Goal: Information Seeking & Learning: Learn about a topic

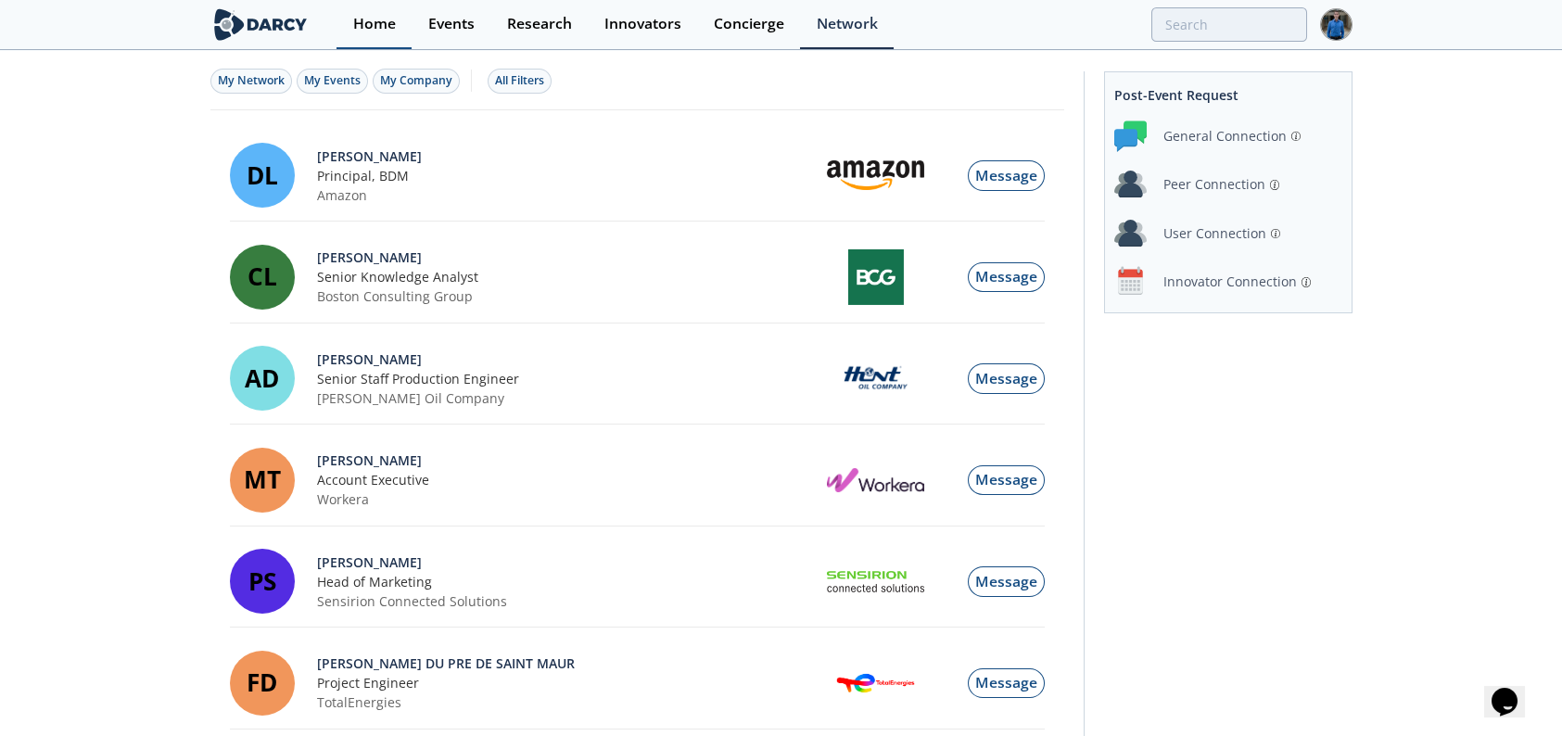
click at [359, 32] on div "Home" at bounding box center [374, 24] width 43 height 15
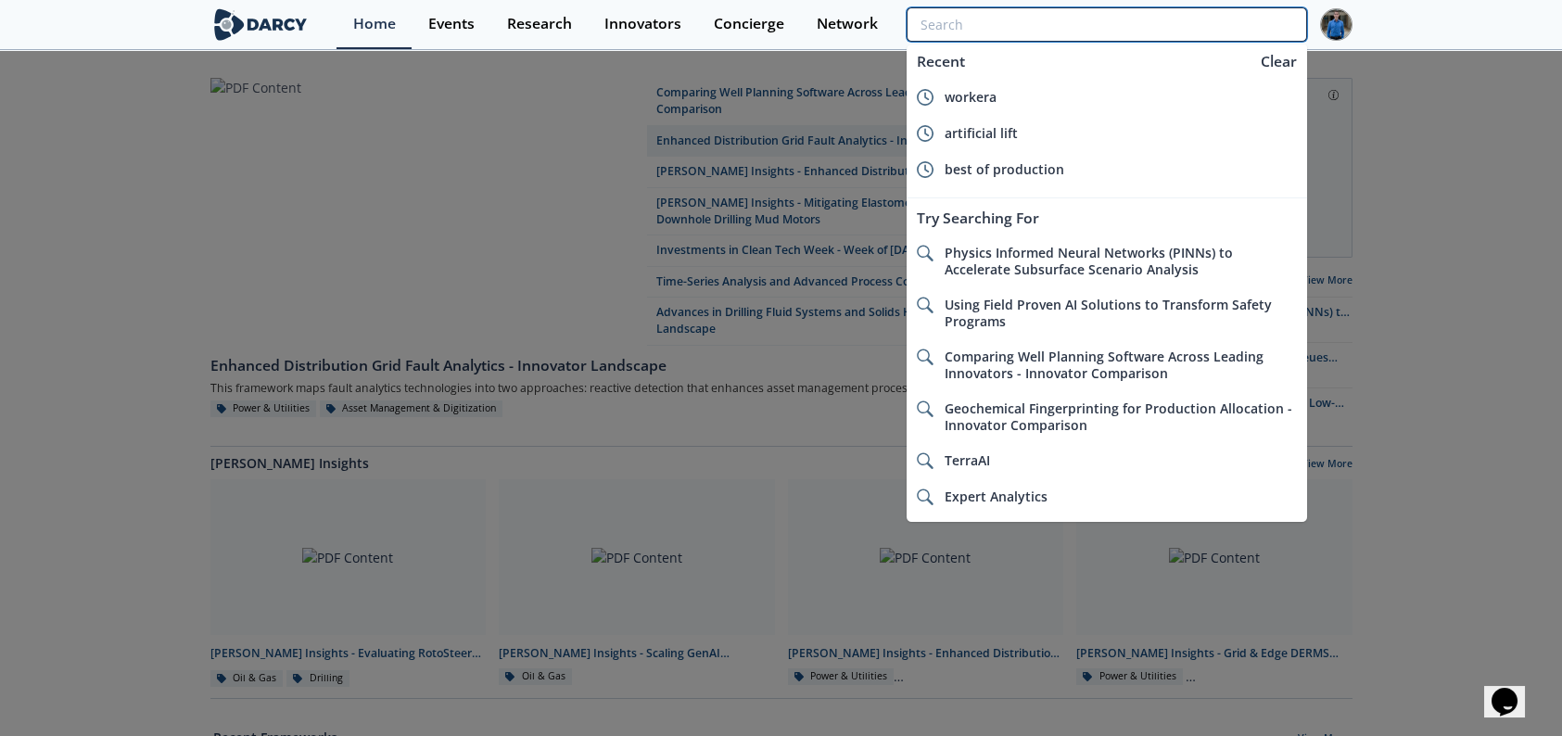
click at [1185, 7] on input "search" at bounding box center [1107, 24] width 400 height 34
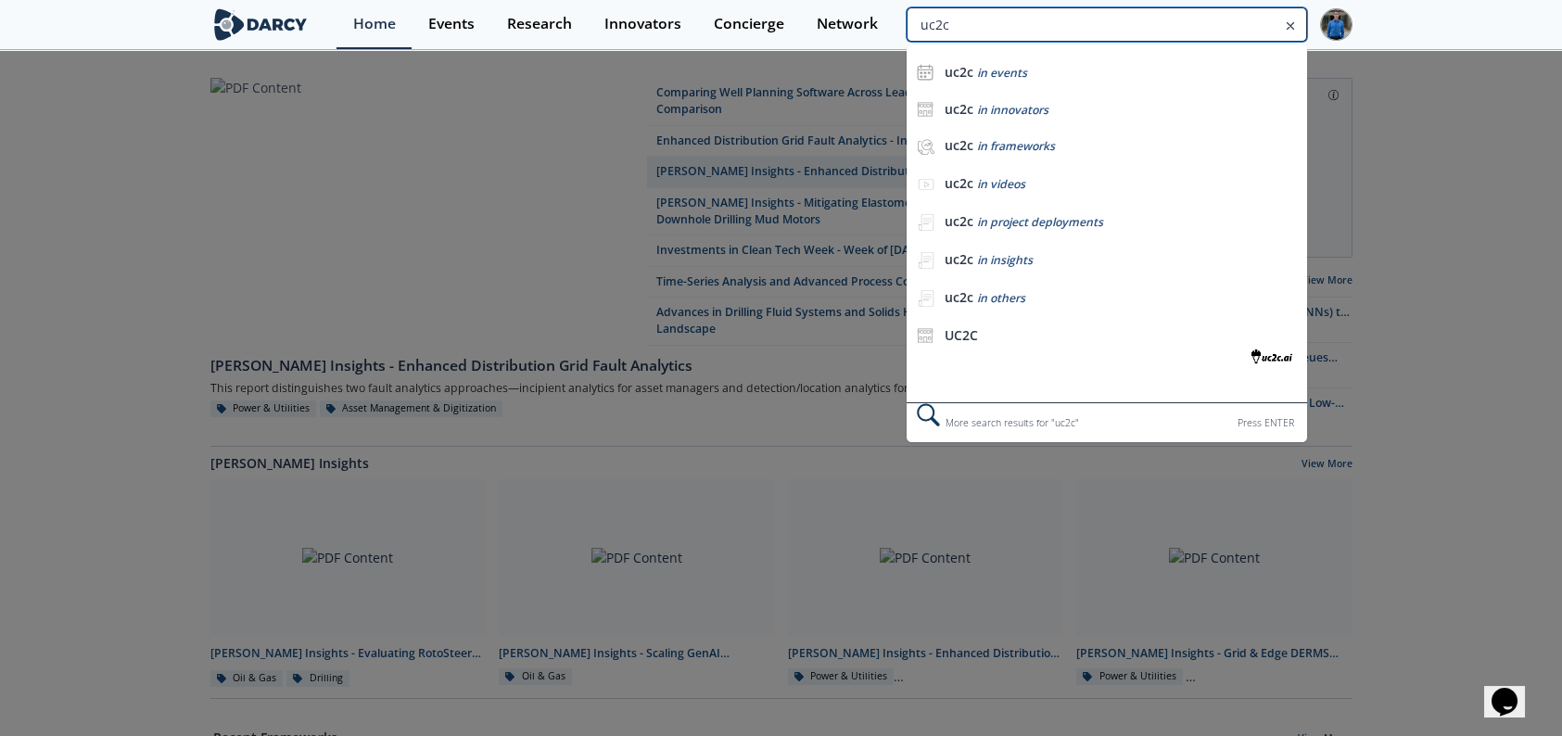
type input "uc2c"
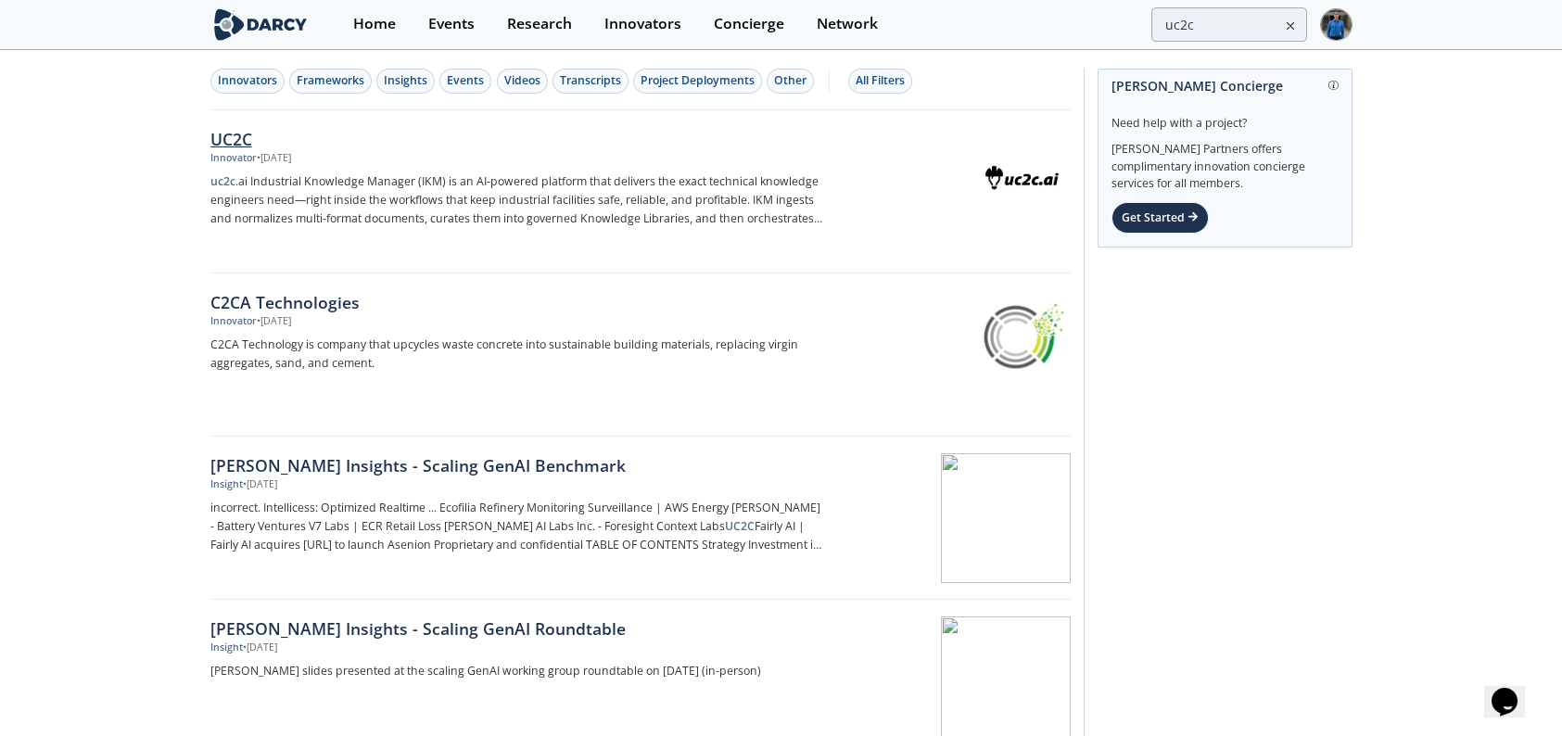
click at [233, 141] on div "UC2C" at bounding box center [517, 139] width 614 height 24
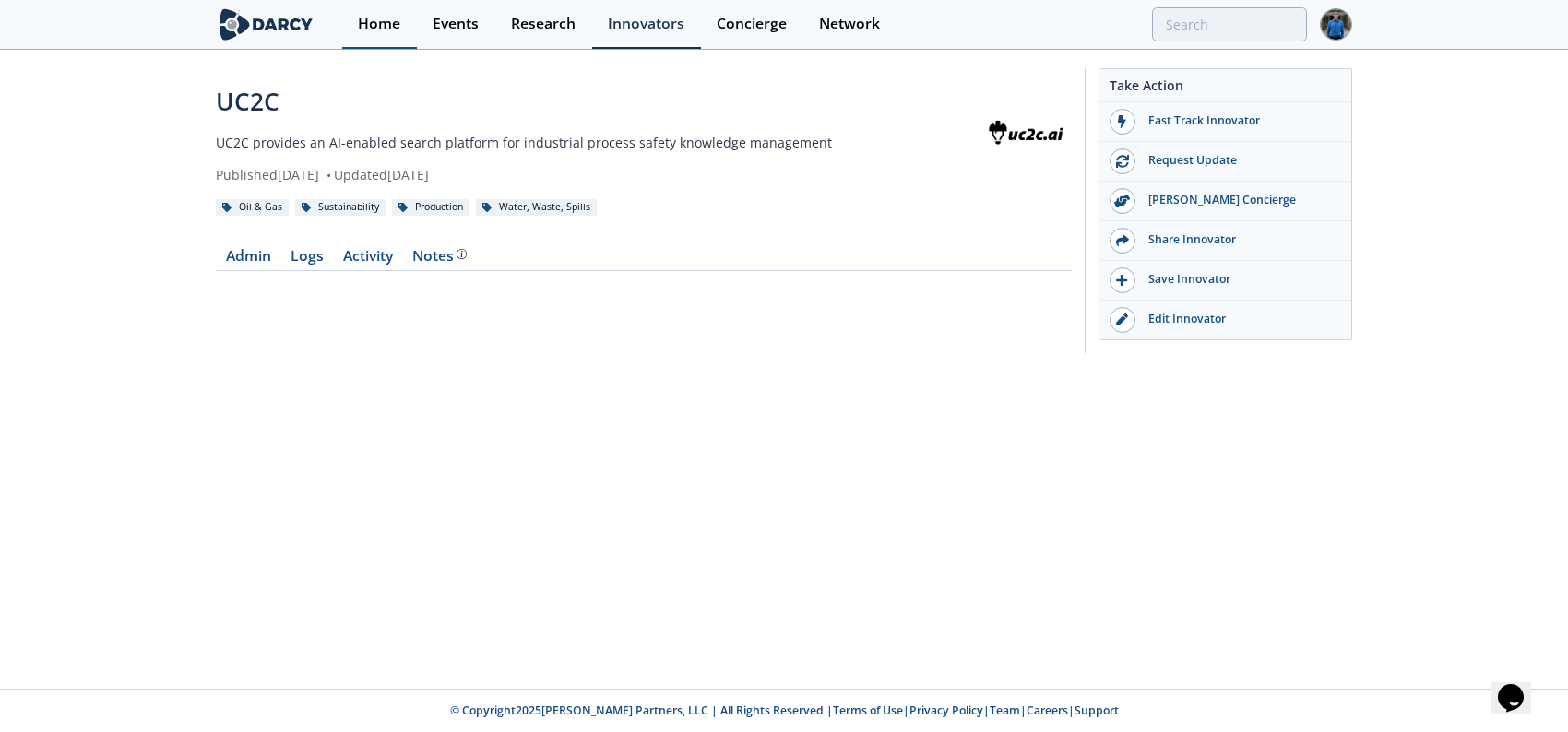
click at [385, 31] on div "Home" at bounding box center [379, 24] width 43 height 15
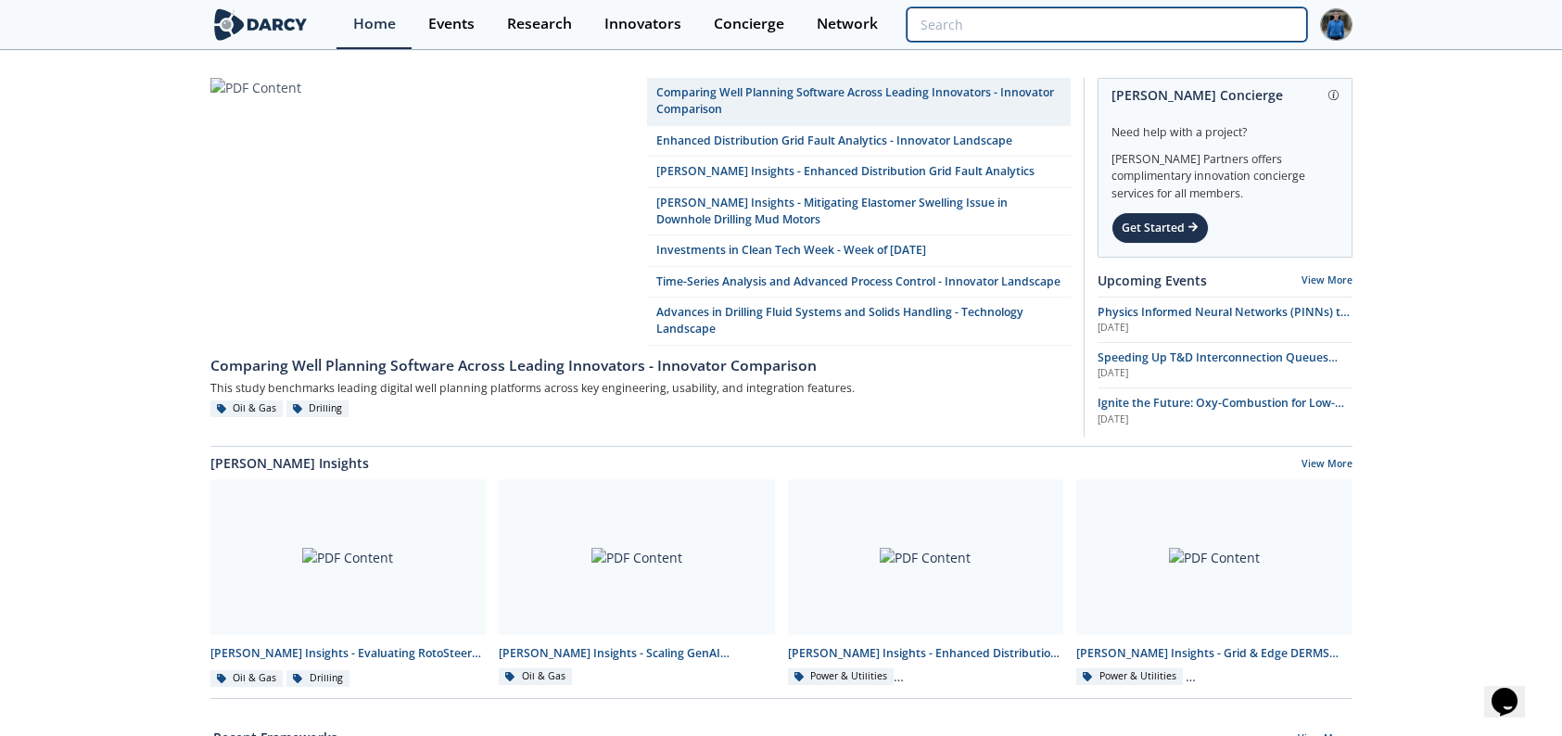
click at [1198, 21] on input "search" at bounding box center [1107, 24] width 400 height 34
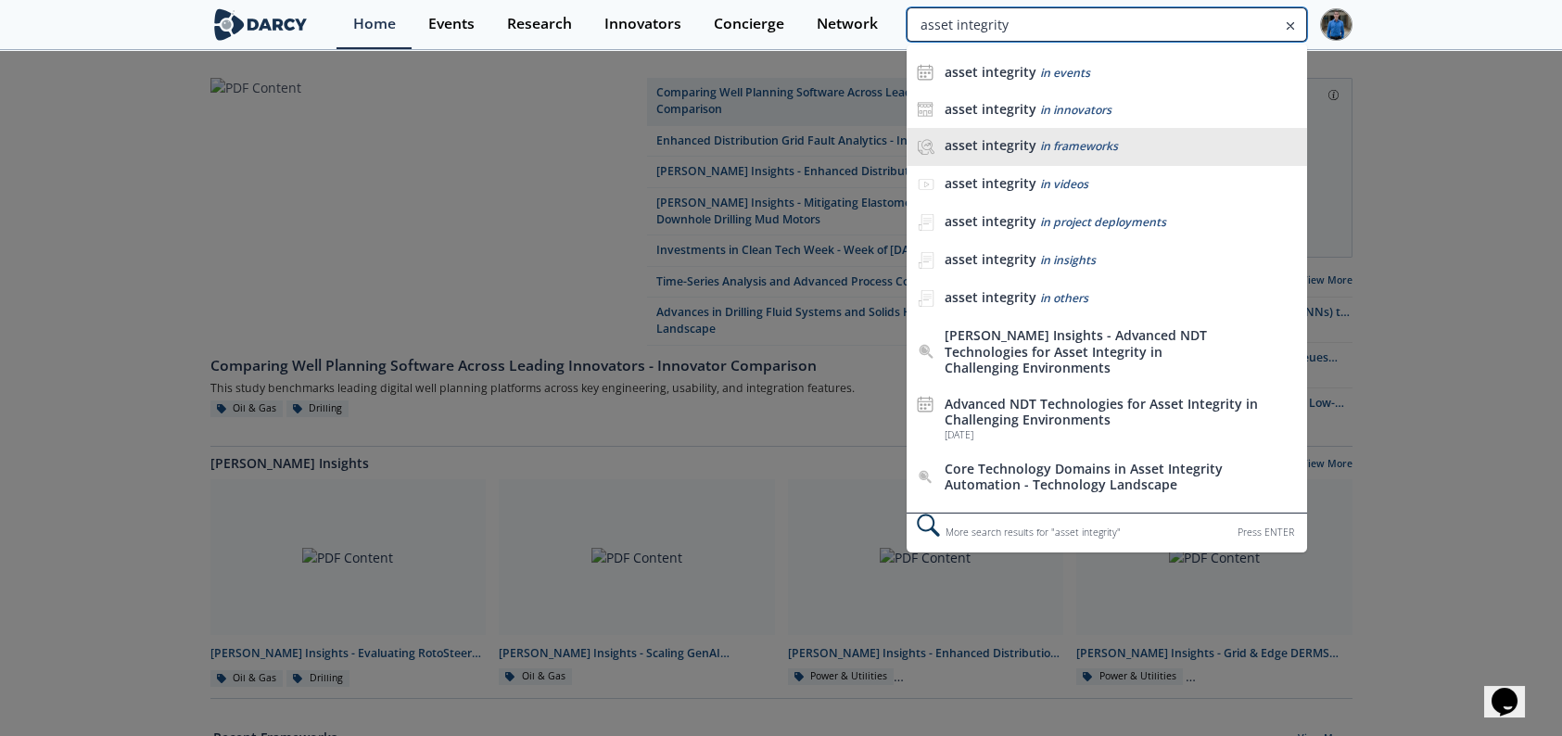
type input "asset integrity"
click at [1091, 138] on span "in frameworks" at bounding box center [1079, 146] width 78 height 16
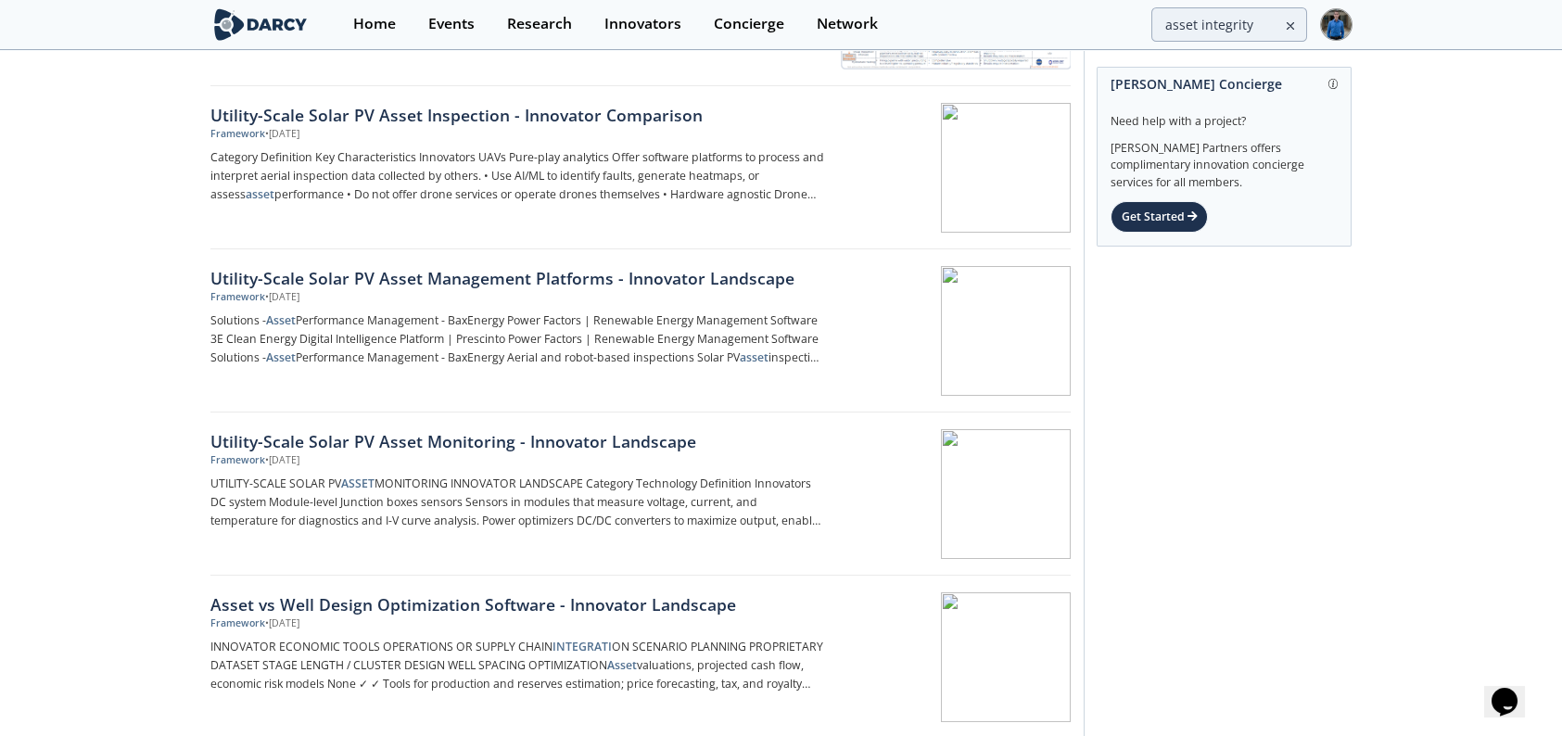
scroll to position [556, 0]
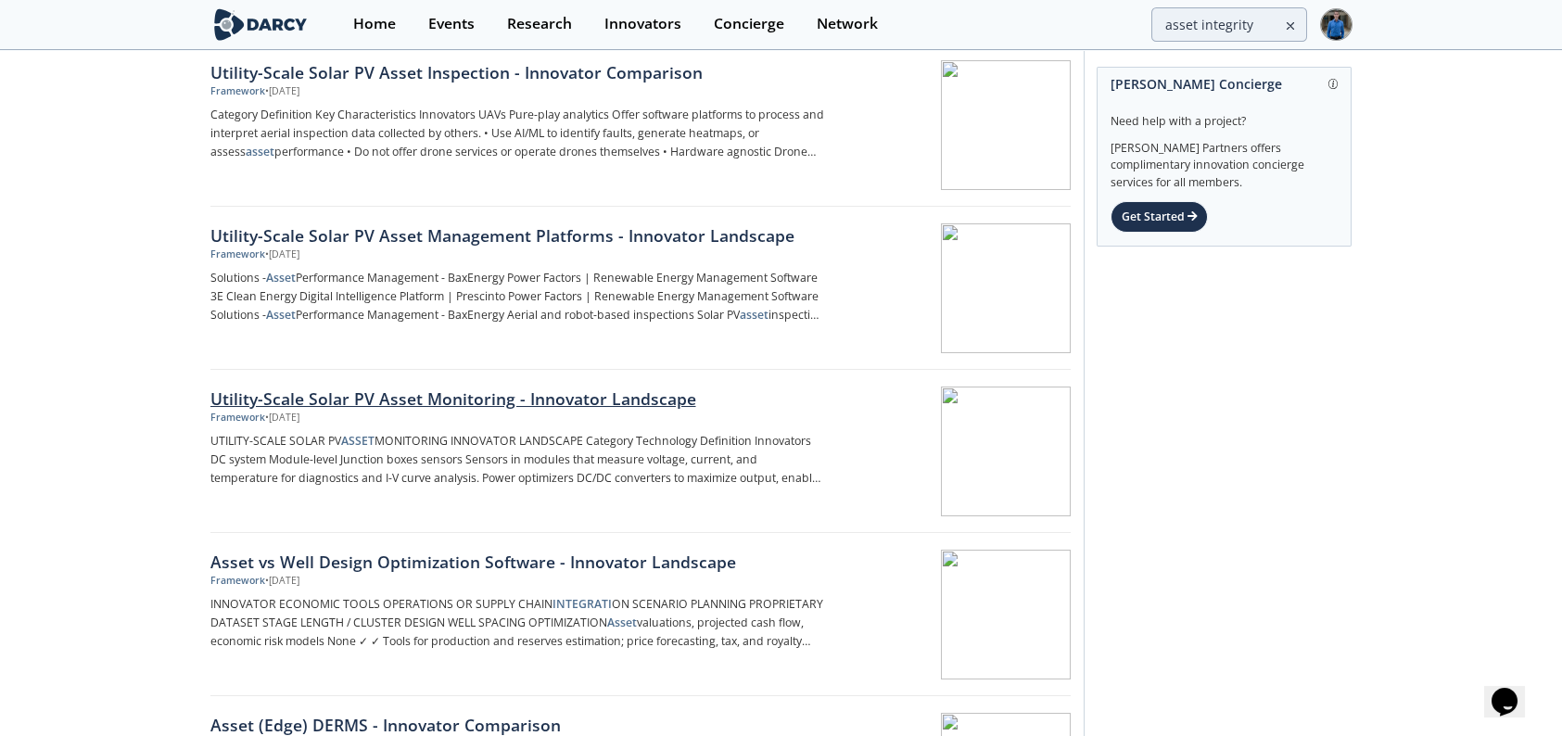
click at [412, 400] on div "Utility-Scale Solar PV Asset Monitoring - Innovator Landscape" at bounding box center [517, 399] width 614 height 24
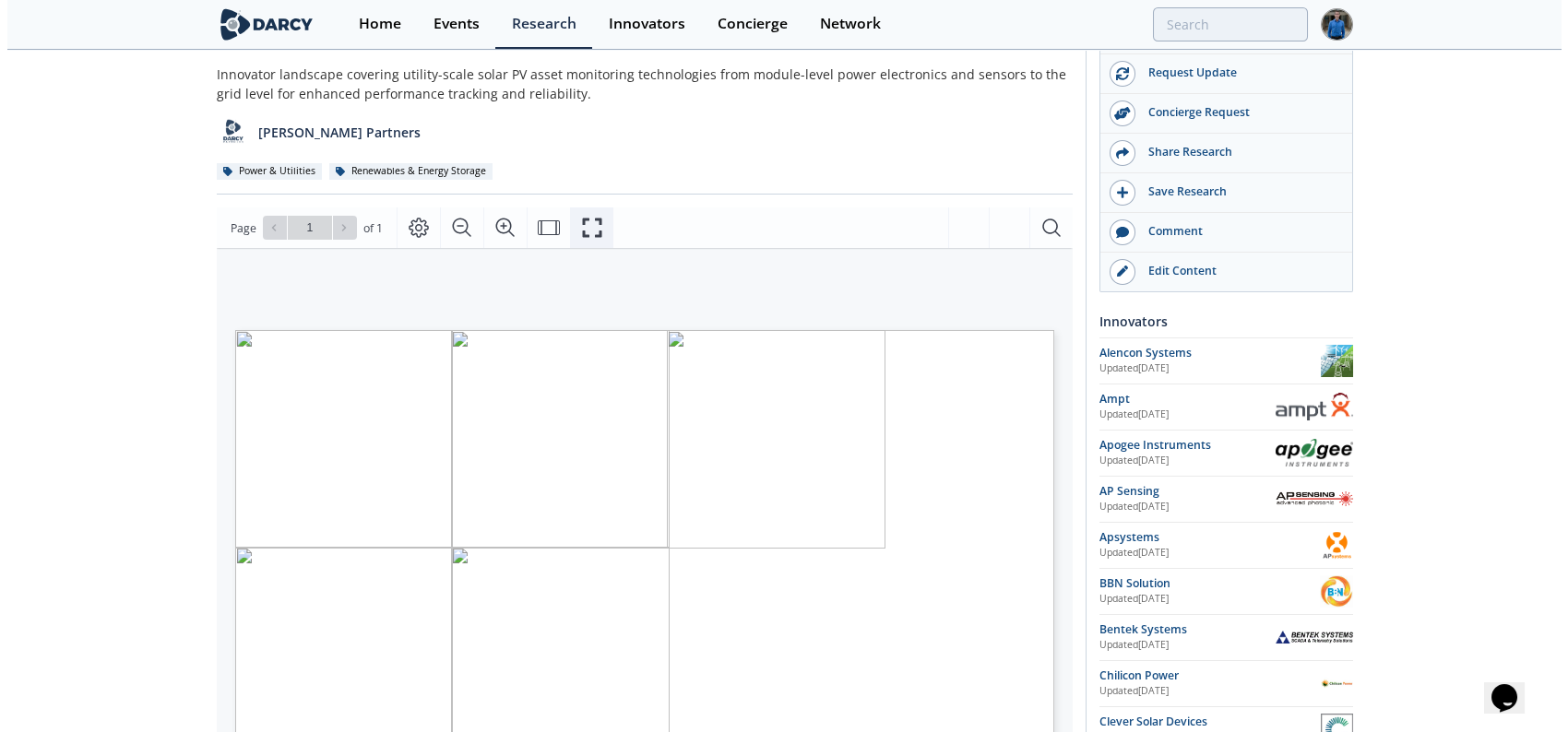
scroll to position [184, 0]
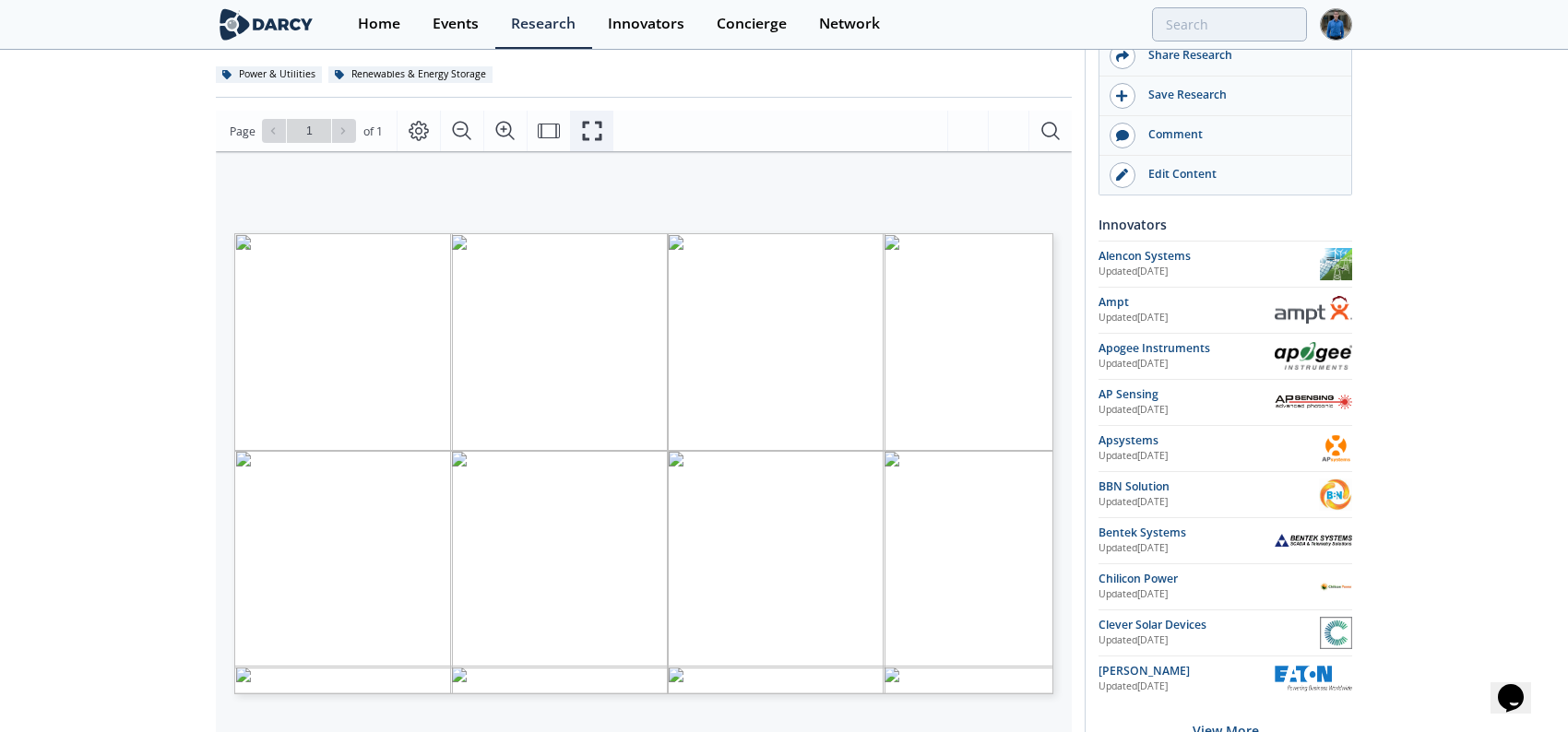
click at [587, 132] on icon "Fullscreen" at bounding box center [592, 131] width 22 height 22
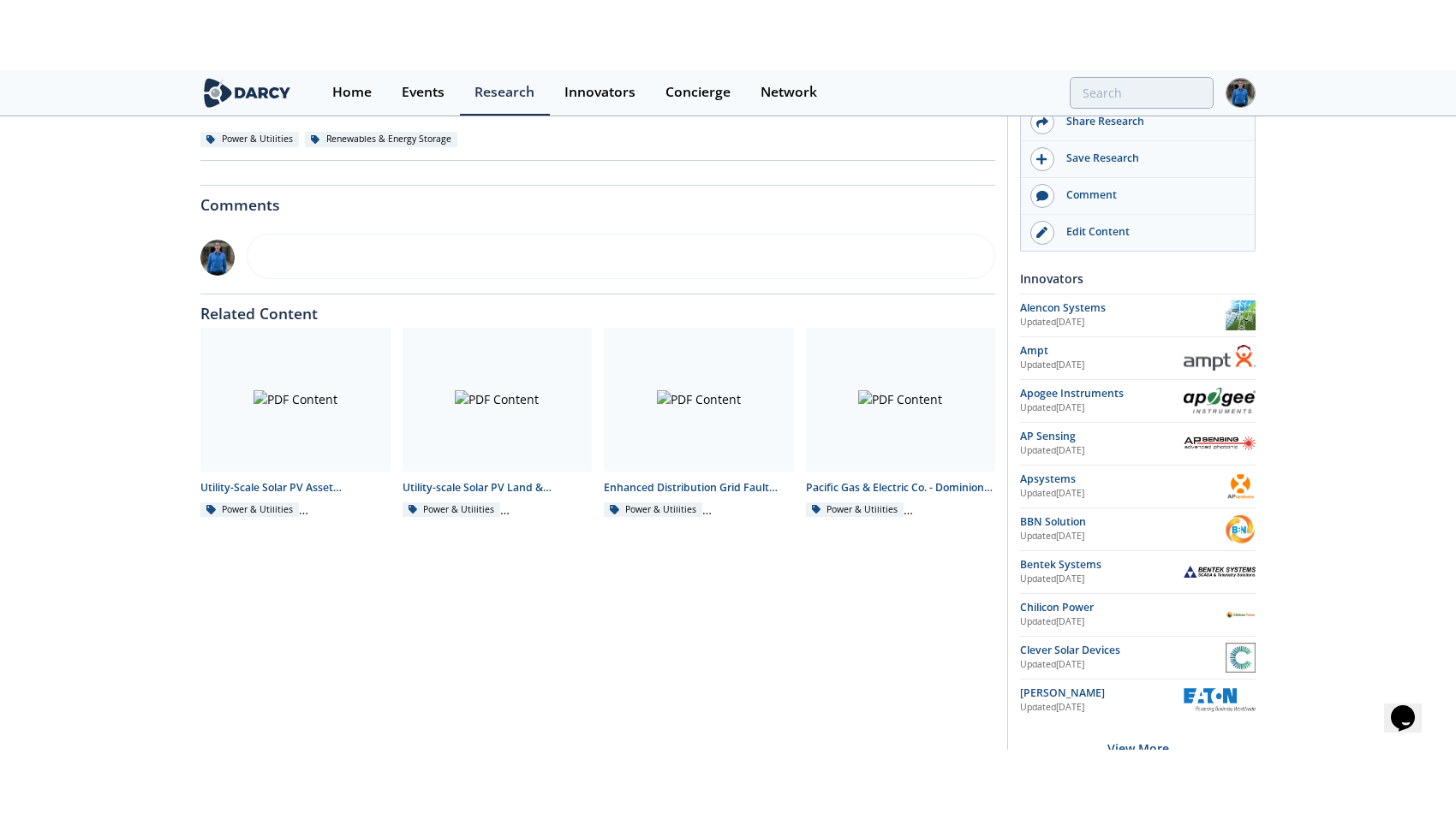
scroll to position [0, 0]
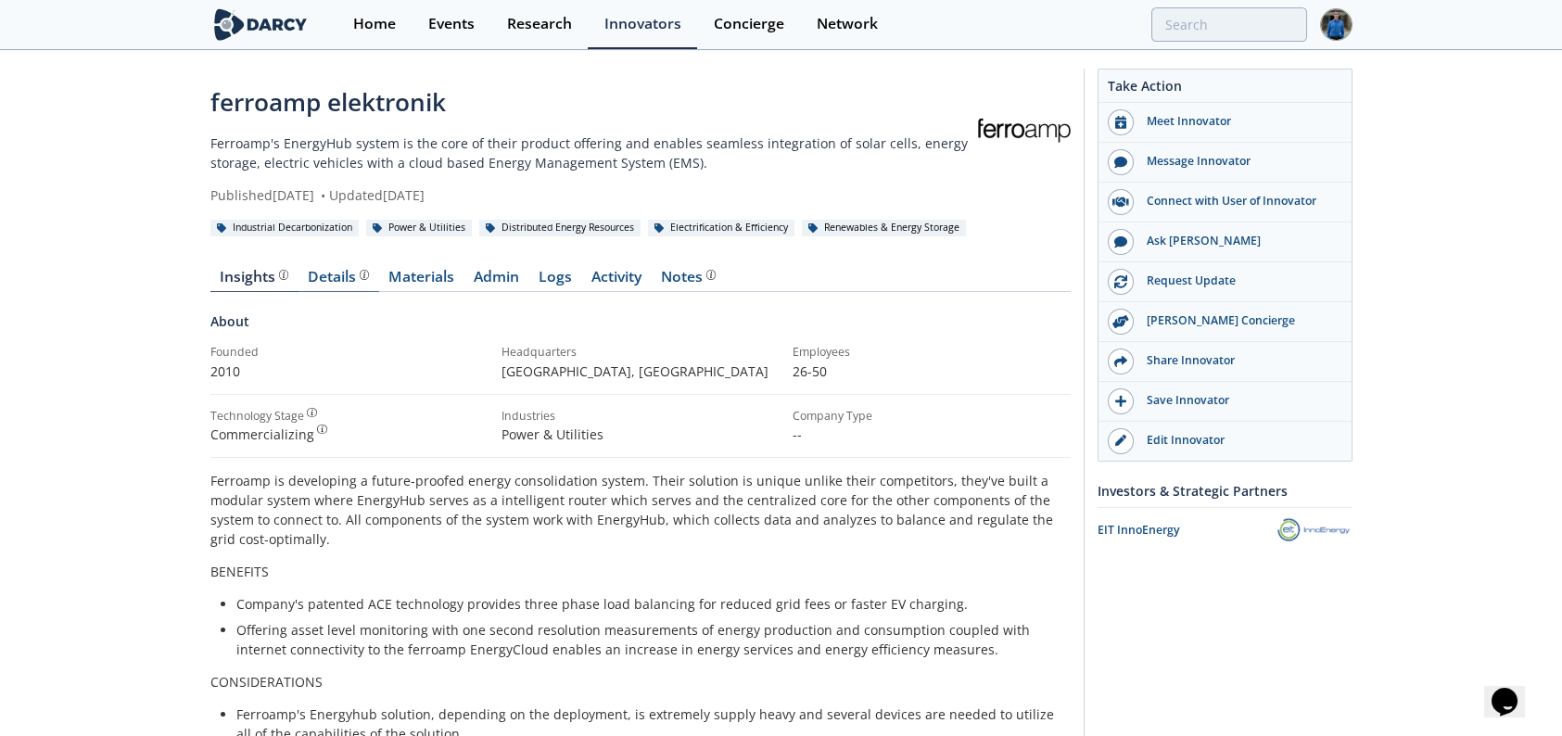
click at [341, 285] on div "Details" at bounding box center [338, 277] width 61 height 15
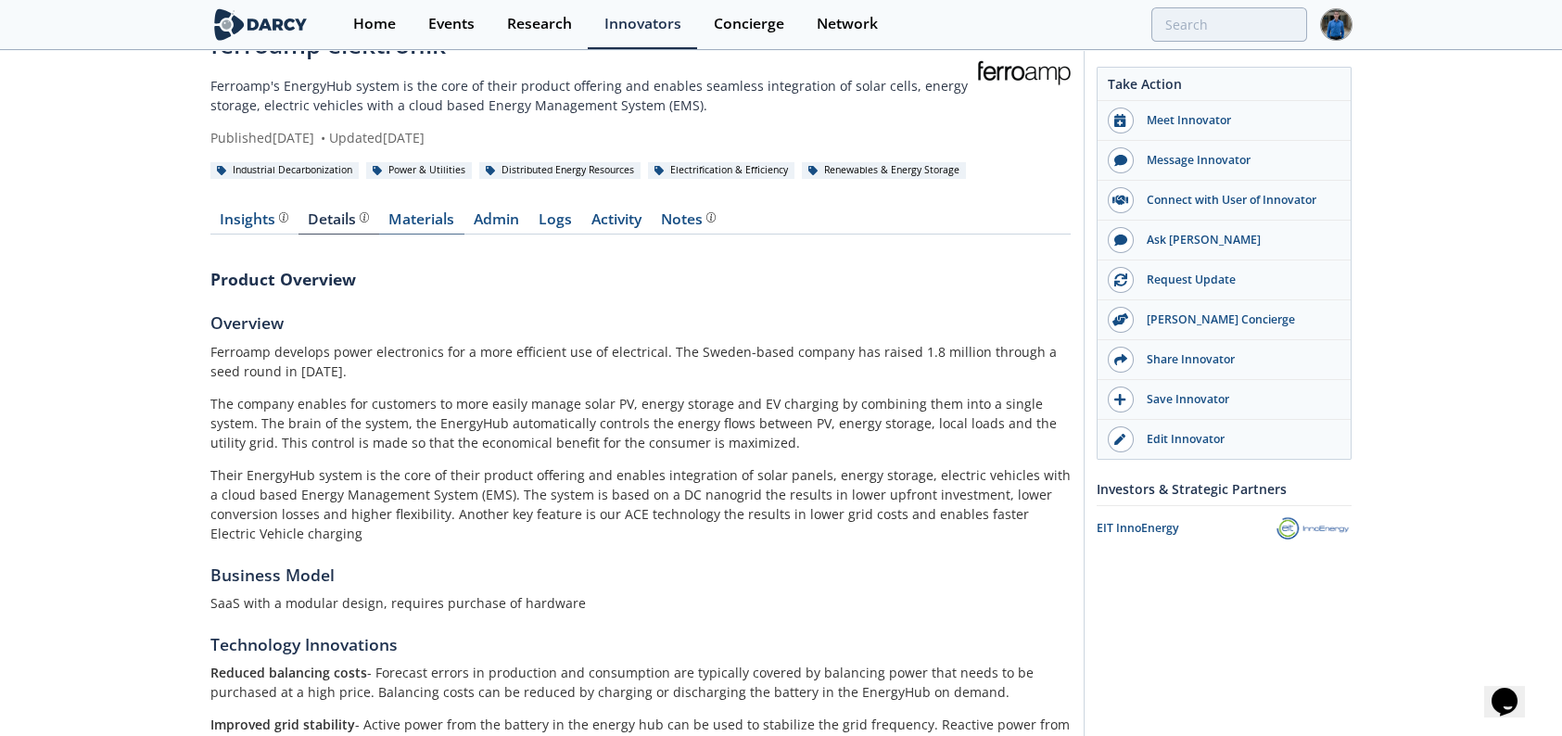
scroll to position [53, 0]
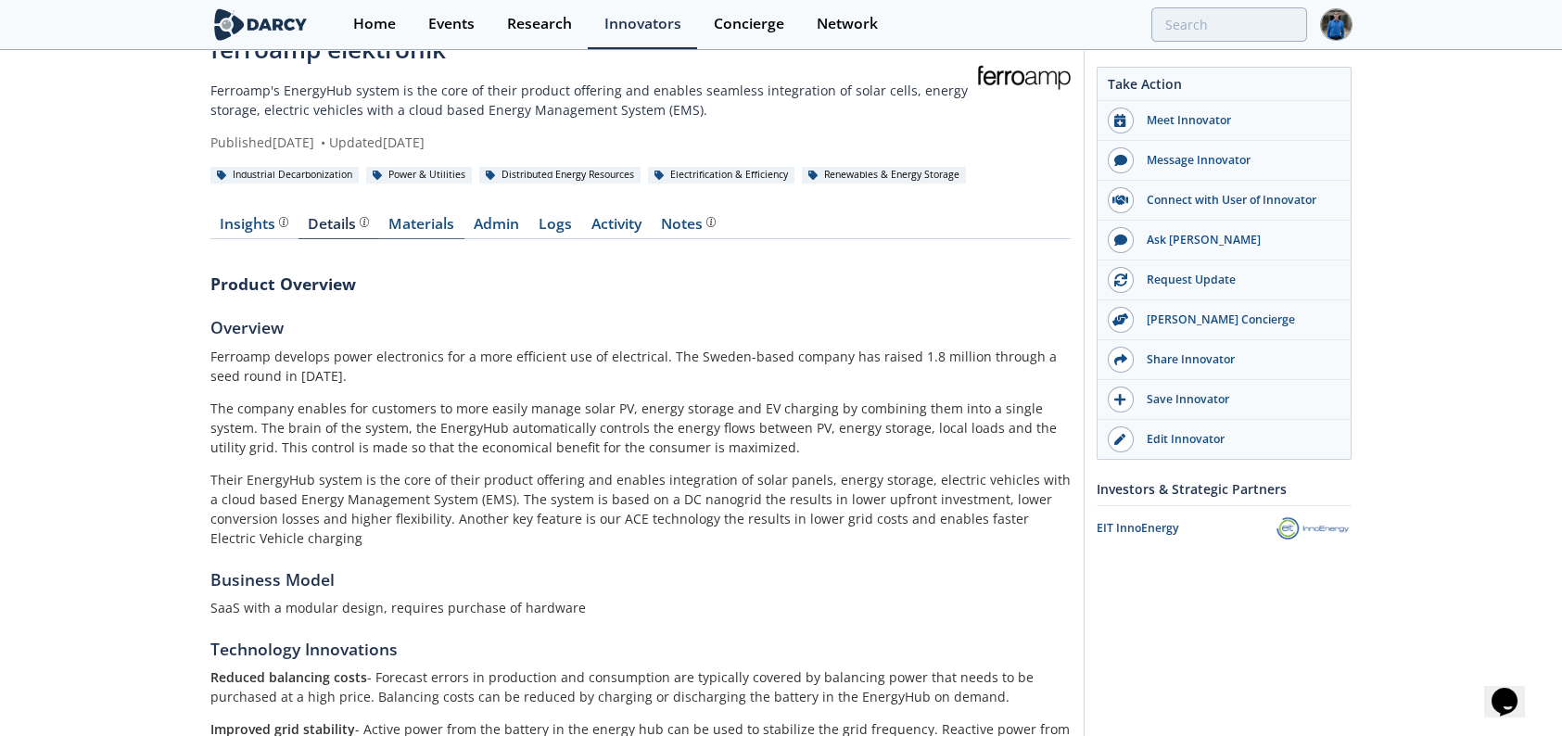
click at [417, 231] on link "Materials" at bounding box center [421, 228] width 85 height 22
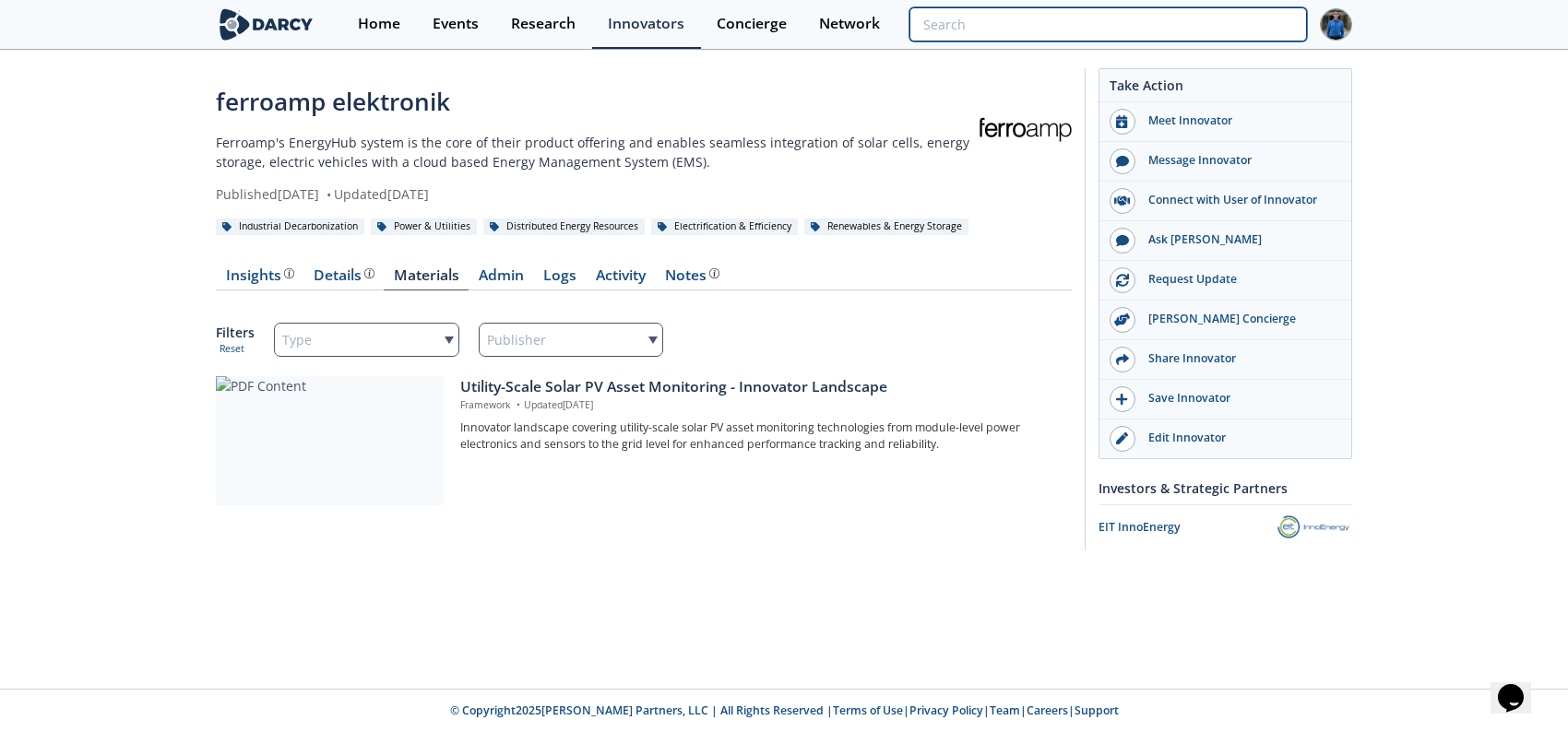
click at [1251, 22] on input "search" at bounding box center [1108, 24] width 398 height 34
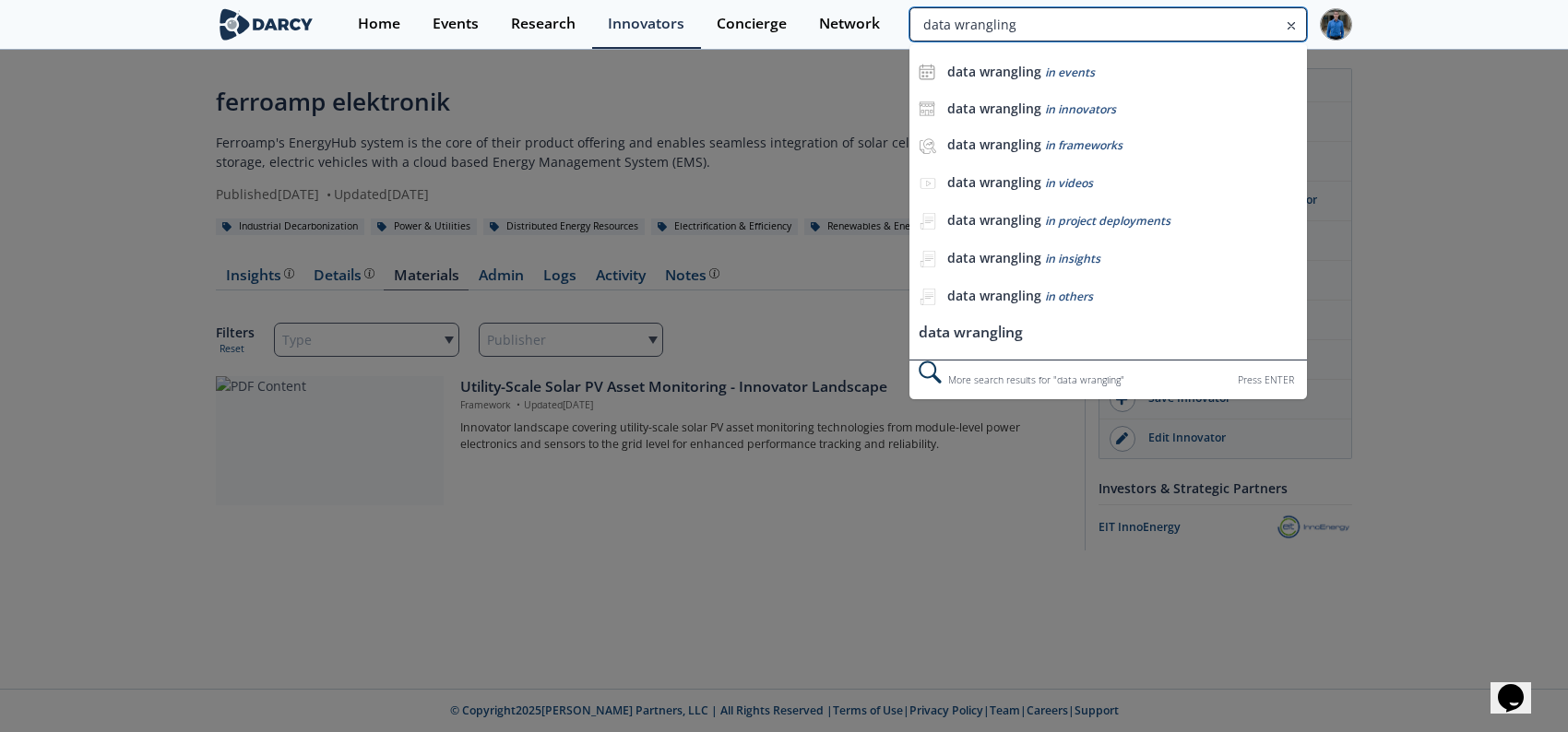
type input "data wrangling"
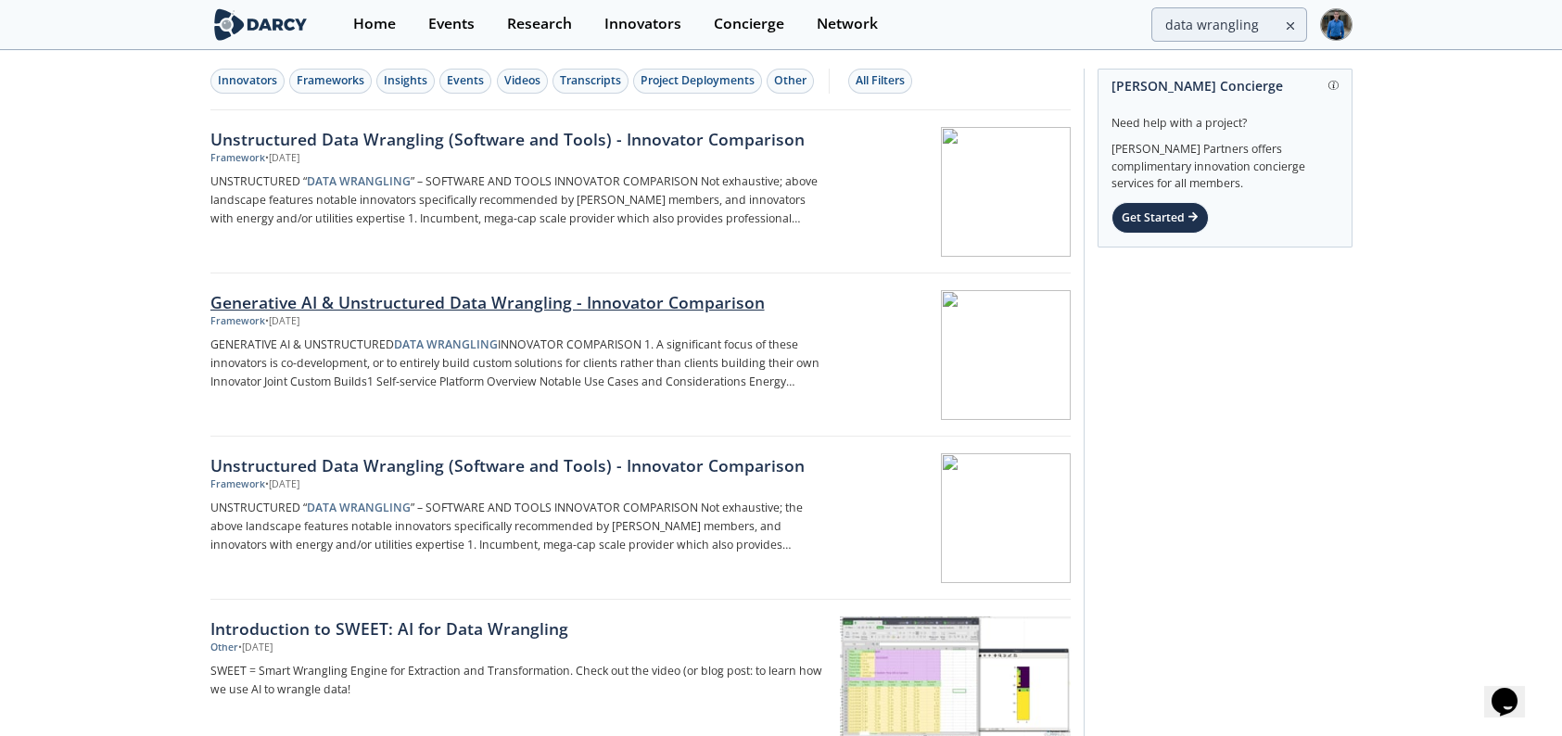
click at [485, 291] on div "Generative AI & Unstructured Data Wrangling - Innovator Comparison" at bounding box center [517, 302] width 614 height 24
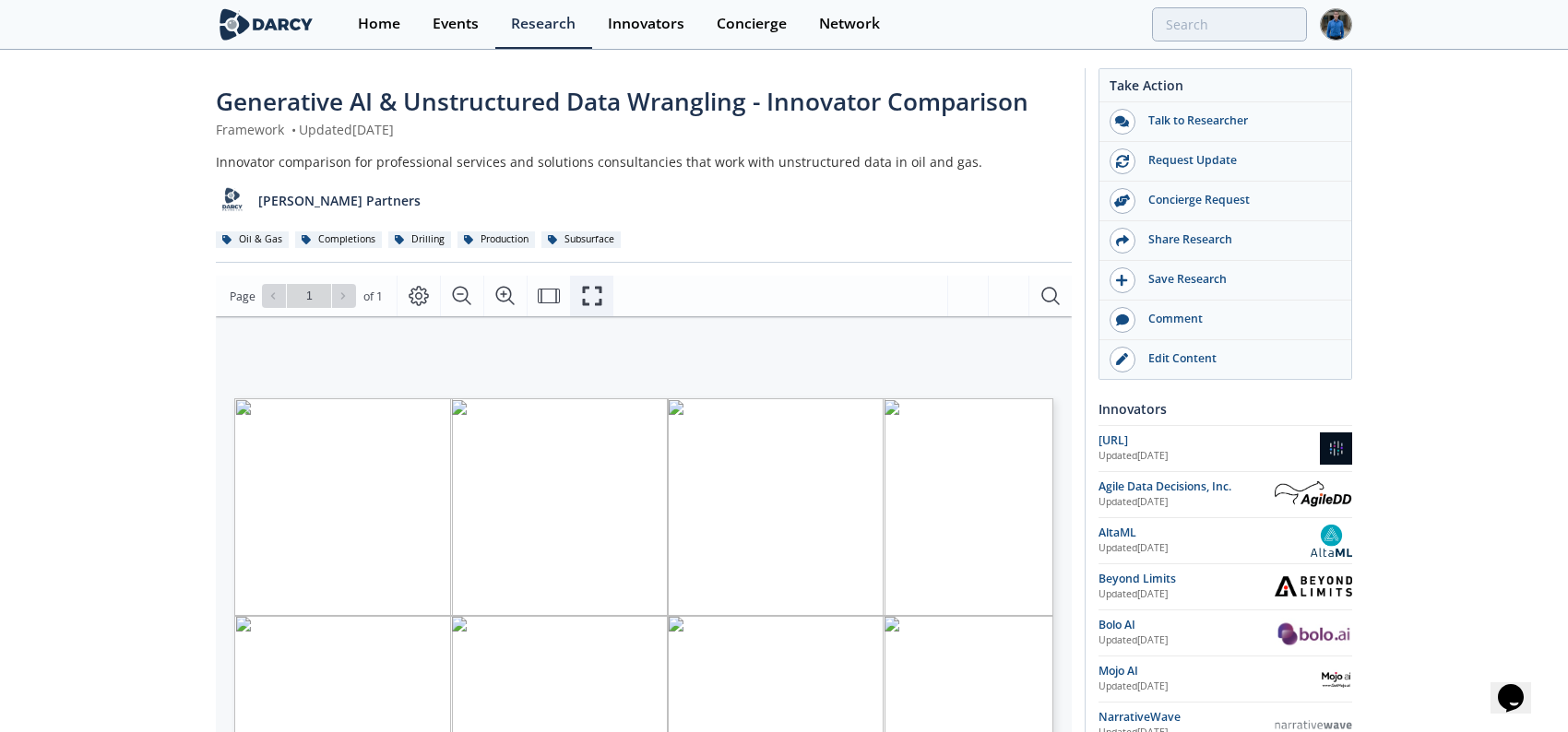
click at [590, 298] on icon "Fullscreen" at bounding box center [592, 296] width 22 height 22
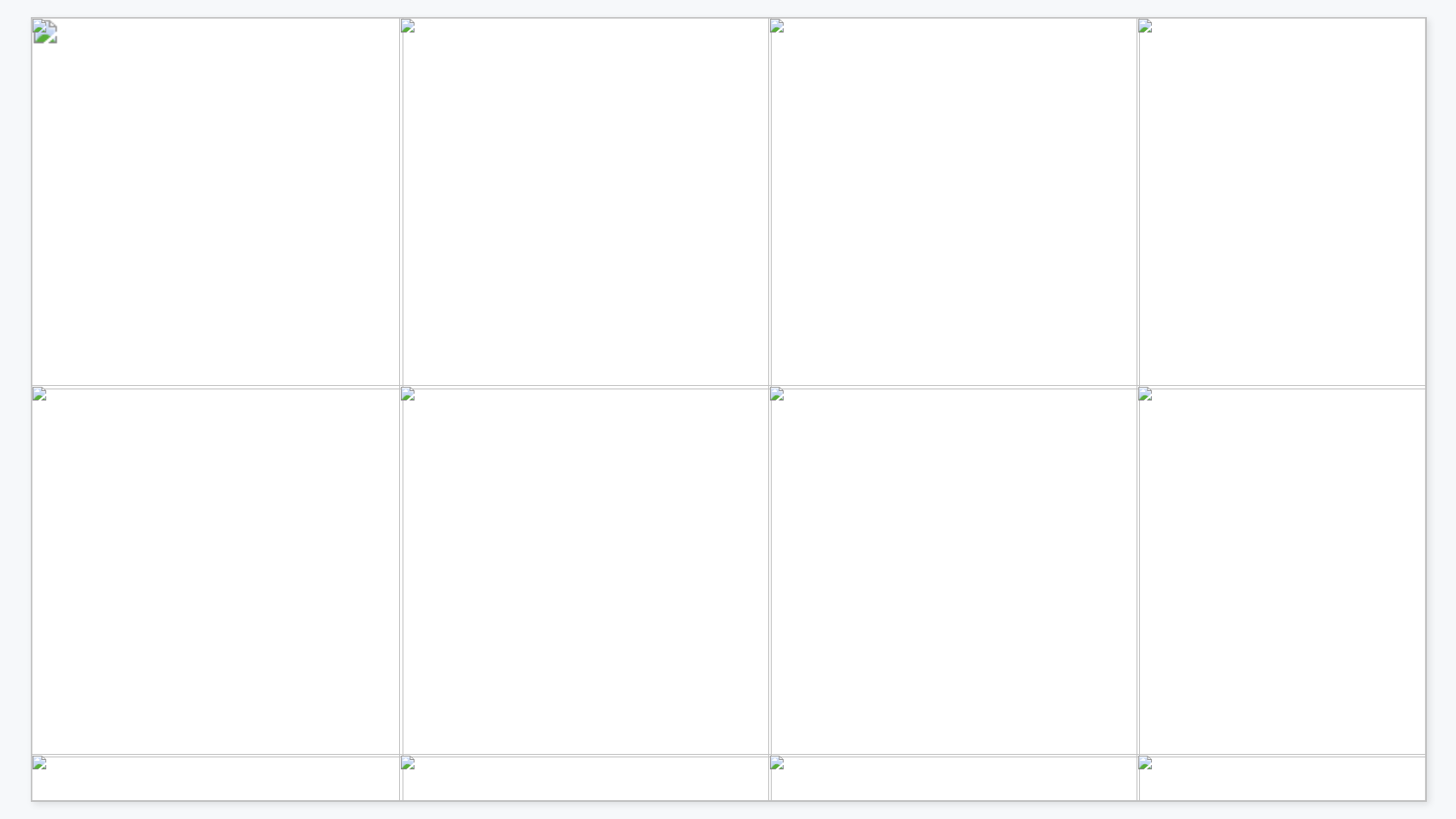
drag, startPoint x: 484, startPoint y: 486, endPoint x: 1135, endPoint y: 537, distance: 653.0
click at [48, 34] on tr "Cloud - based AI -driven analytics platform to help energy companies turn unstr…" at bounding box center [41, 34] width 15 height 0
click at [1079, 539] on span "Automated reporting and anomaly detection" at bounding box center [977, 532] width 329 height 17
drag, startPoint x: 499, startPoint y: 633, endPoint x: 916, endPoint y: 662, distance: 418.0
click at [48, 41] on tr "Combines production anomaly detection, remediation prioritization, and task man…" at bounding box center [41, 41] width 15 height 0
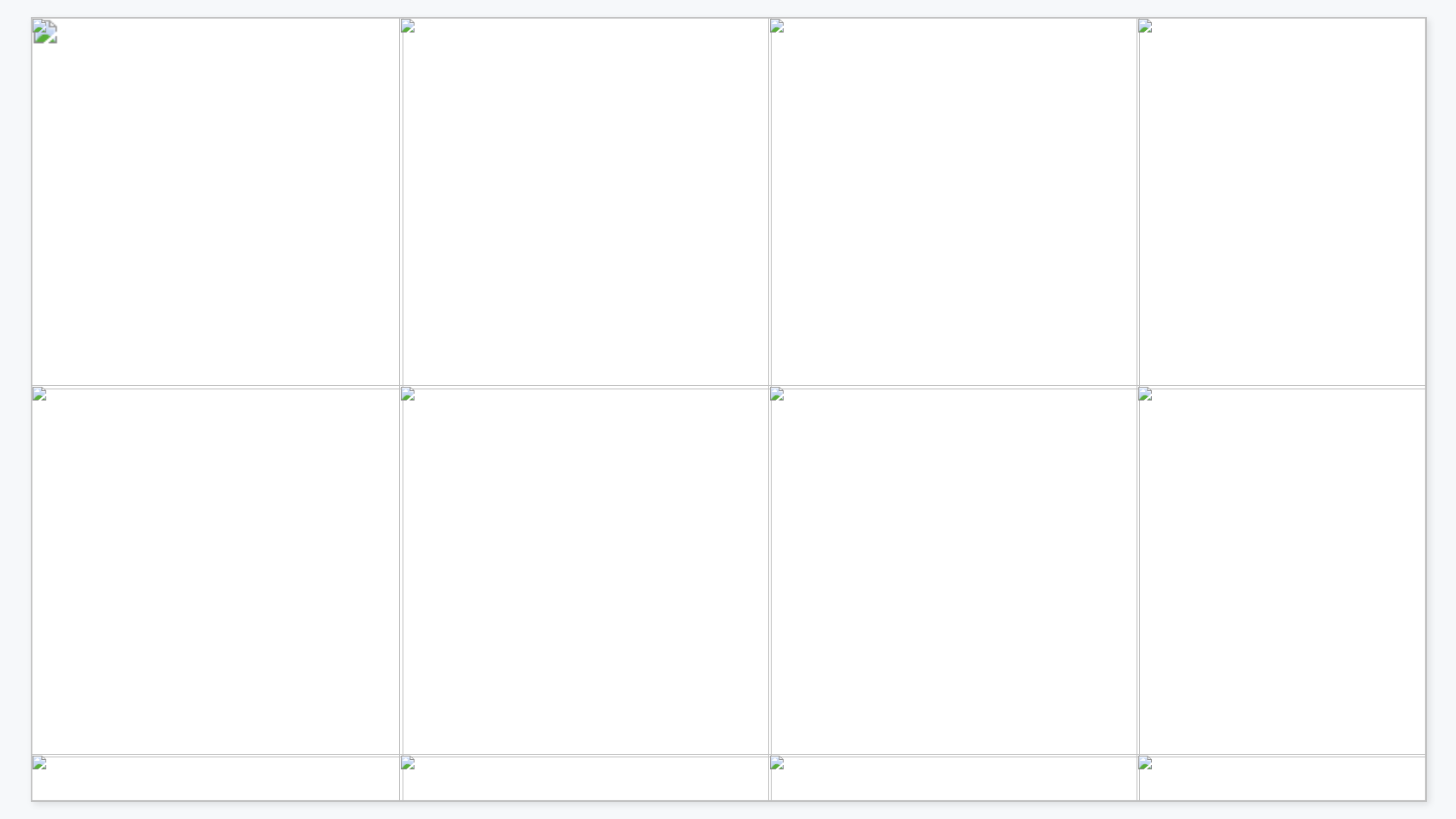
click at [944, 679] on span "based on API standards added in Q3 update" at bounding box center [973, 681] width 320 height 17
